Goal: Book appointment/travel/reservation

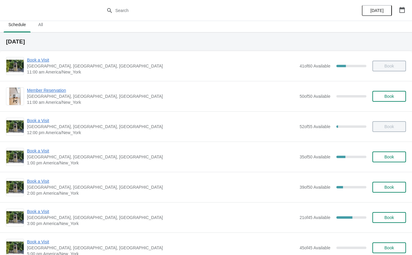
scroll to position [13, 0]
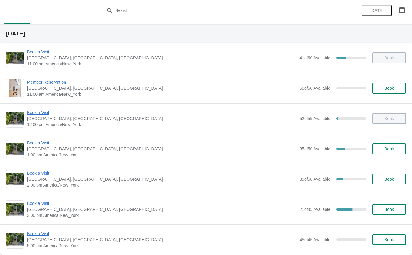
click at [30, 176] on span "Book a Visit" at bounding box center [162, 173] width 270 height 6
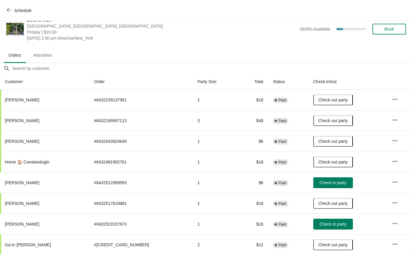
scroll to position [10, 0]
click at [335, 182] on span "Check in party" at bounding box center [333, 183] width 27 height 5
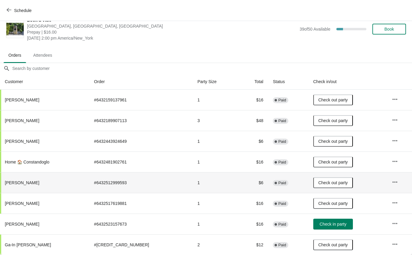
click at [9, 8] on icon "button" at bounding box center [9, 10] width 5 height 5
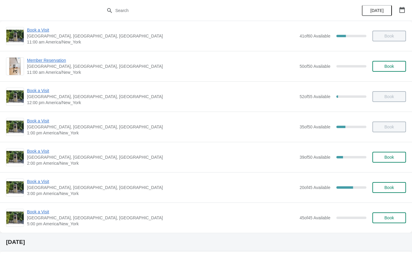
scroll to position [38, 0]
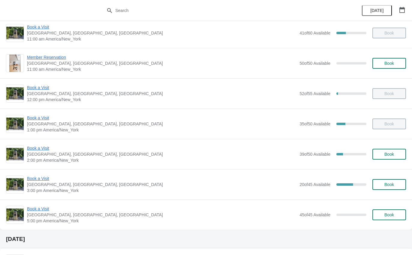
click at [32, 187] on span "[GEOGRAPHIC_DATA], [GEOGRAPHIC_DATA], [GEOGRAPHIC_DATA]" at bounding box center [162, 185] width 270 height 6
click at [30, 181] on span "Book a Visit" at bounding box center [162, 179] width 270 height 6
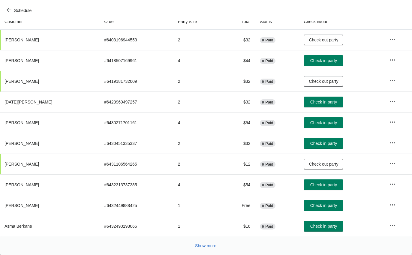
scroll to position [70, 0]
click at [206, 246] on span "Show more" at bounding box center [205, 246] width 21 height 5
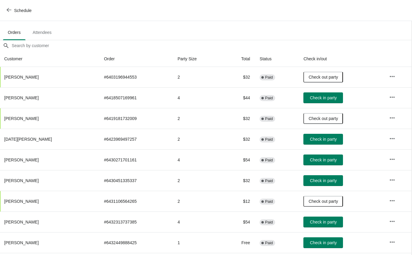
scroll to position [32, 0]
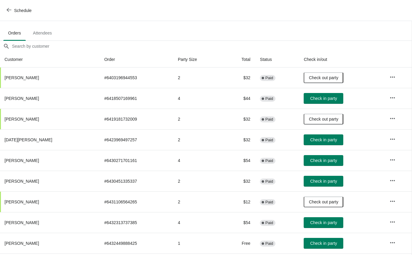
click at [326, 161] on span "Check in party" at bounding box center [324, 160] width 27 height 5
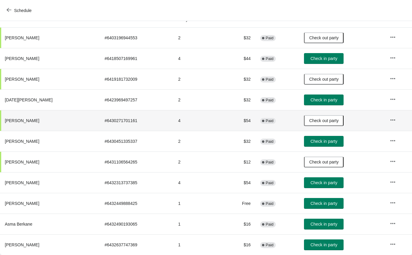
scroll to position [72, 0]
click at [314, 104] on button "Check in party" at bounding box center [324, 100] width 40 height 11
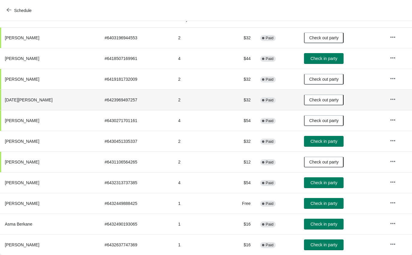
click at [324, 245] on span "Check in party" at bounding box center [324, 245] width 27 height 5
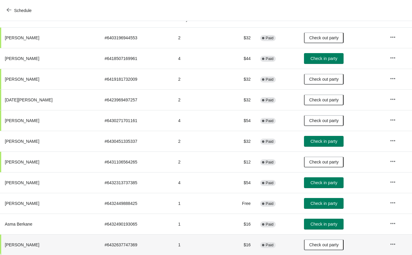
click at [335, 221] on button "Check in party" at bounding box center [324, 224] width 40 height 11
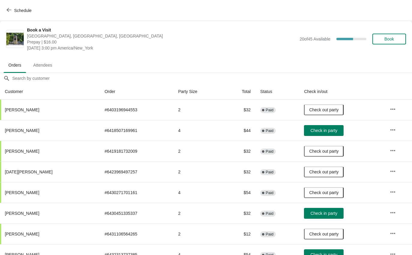
scroll to position [0, 0]
click at [5, 9] on button "Schedule" at bounding box center [19, 10] width 33 height 11
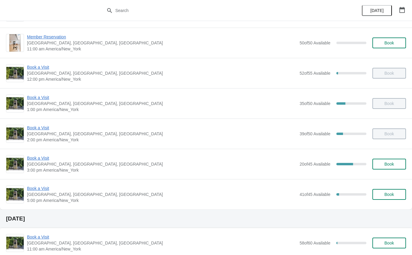
scroll to position [58, 0]
click at [32, 158] on span "Book a Visit" at bounding box center [162, 159] width 270 height 6
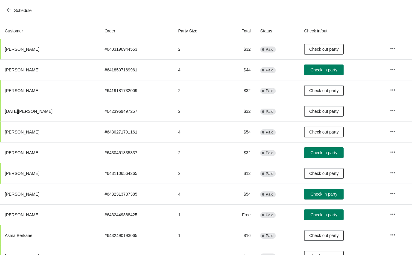
scroll to position [60, 0]
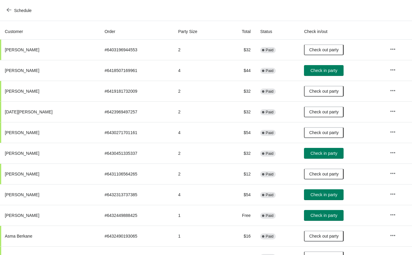
click at [328, 195] on span "Check in party" at bounding box center [324, 195] width 27 height 5
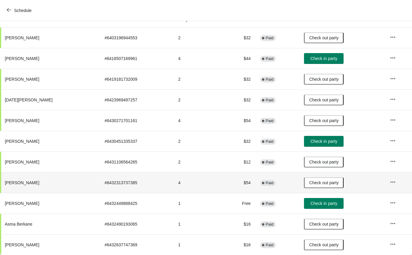
scroll to position [72, 0]
click at [10, 7] on button "Schedule" at bounding box center [19, 10] width 33 height 11
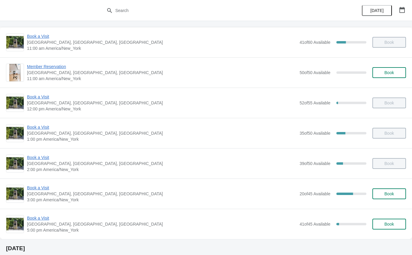
scroll to position [29, 0]
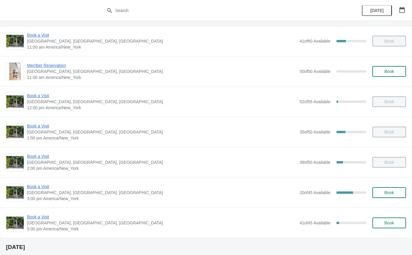
click at [37, 217] on span "Book a Visit" at bounding box center [162, 217] width 270 height 6
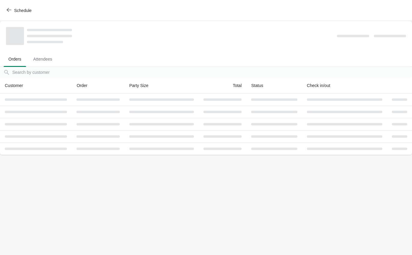
scroll to position [0, 0]
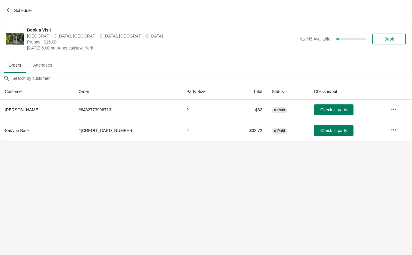
click at [328, 112] on span "Check in party" at bounding box center [333, 110] width 27 height 5
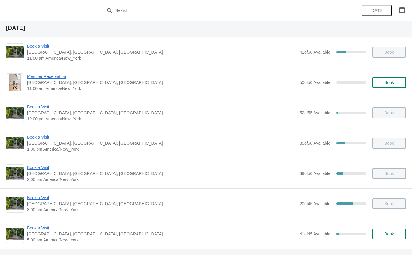
scroll to position [25, 0]
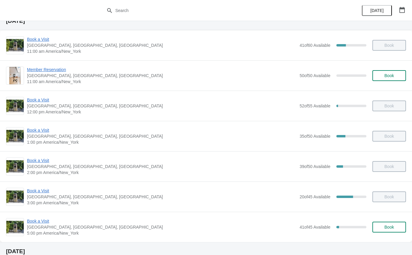
click at [32, 223] on span "Book a Visit" at bounding box center [162, 221] width 270 height 6
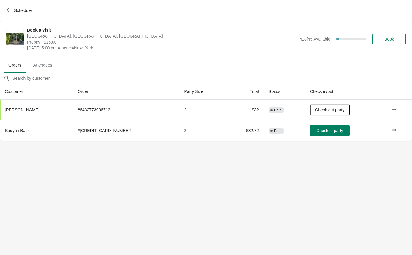
click at [336, 159] on body "Schedule Book a Visit [GEOGRAPHIC_DATA], [GEOGRAPHIC_DATA] Prepay | $16.00 [DAT…" at bounding box center [206, 127] width 412 height 255
click at [320, 133] on span "Check in party" at bounding box center [330, 130] width 27 height 5
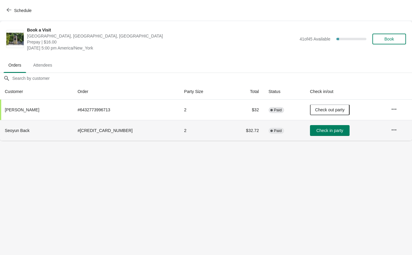
click at [327, 133] on span "Check in party" at bounding box center [330, 130] width 27 height 5
click at [324, 140] on td "Check in party" at bounding box center [345, 130] width 81 height 21
click at [325, 131] on span "Check in party" at bounding box center [330, 130] width 27 height 5
